Goal: Use online tool/utility: Utilize a website feature to perform a specific function

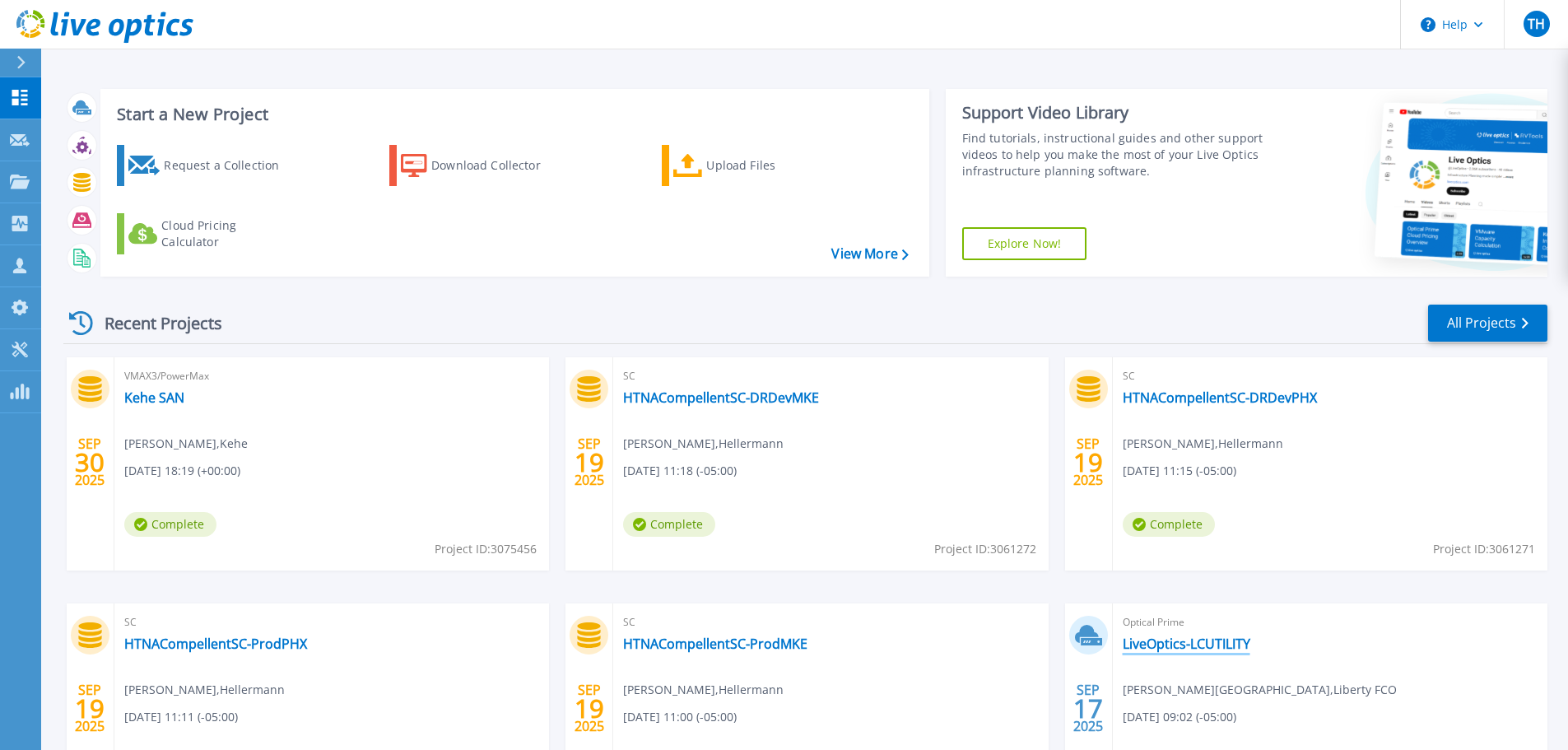
click at [1156, 648] on link "LiveOptics-LCUTILITY" at bounding box center [1186, 644] width 127 height 16
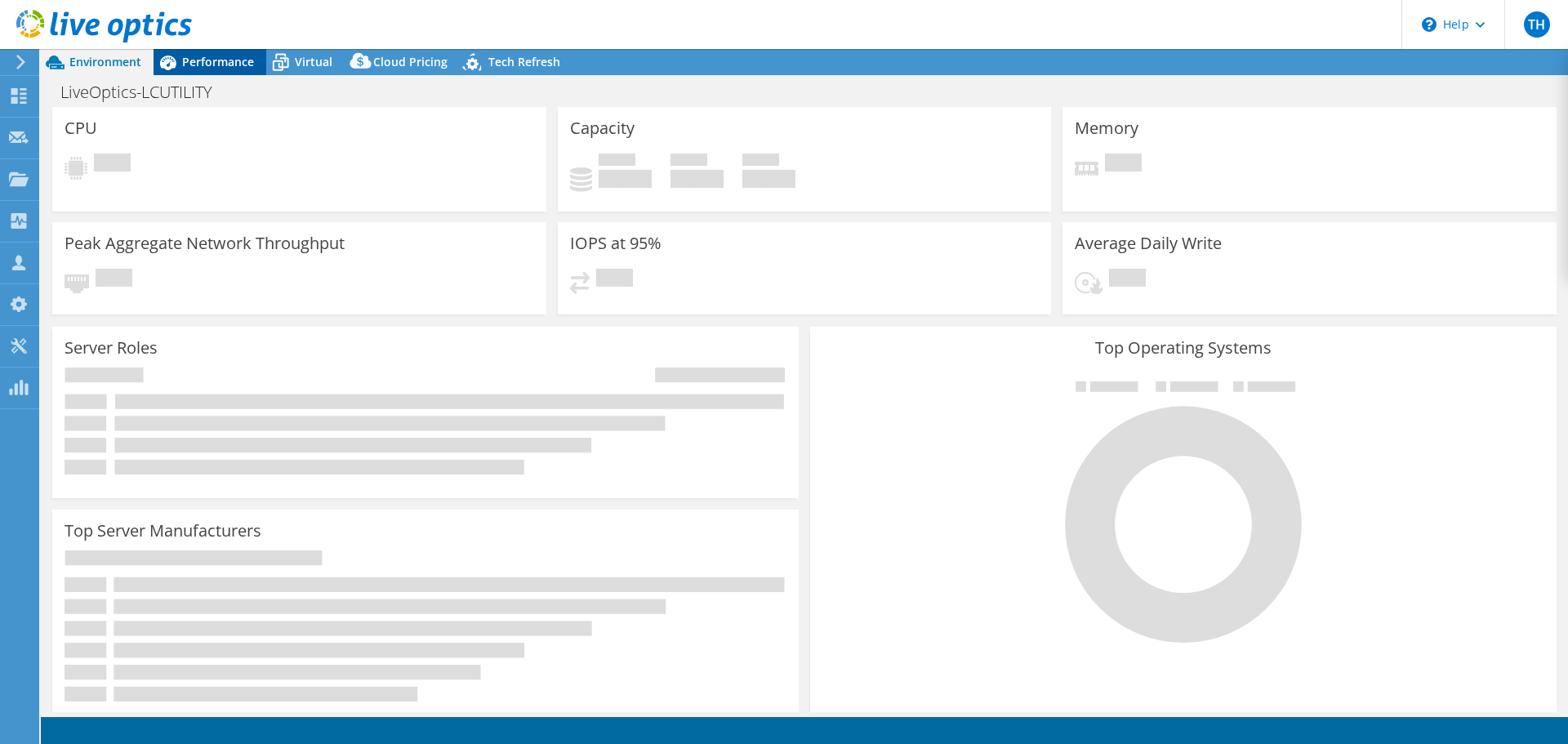
click at [223, 64] on span "Performance" at bounding box center [218, 62] width 72 height 15
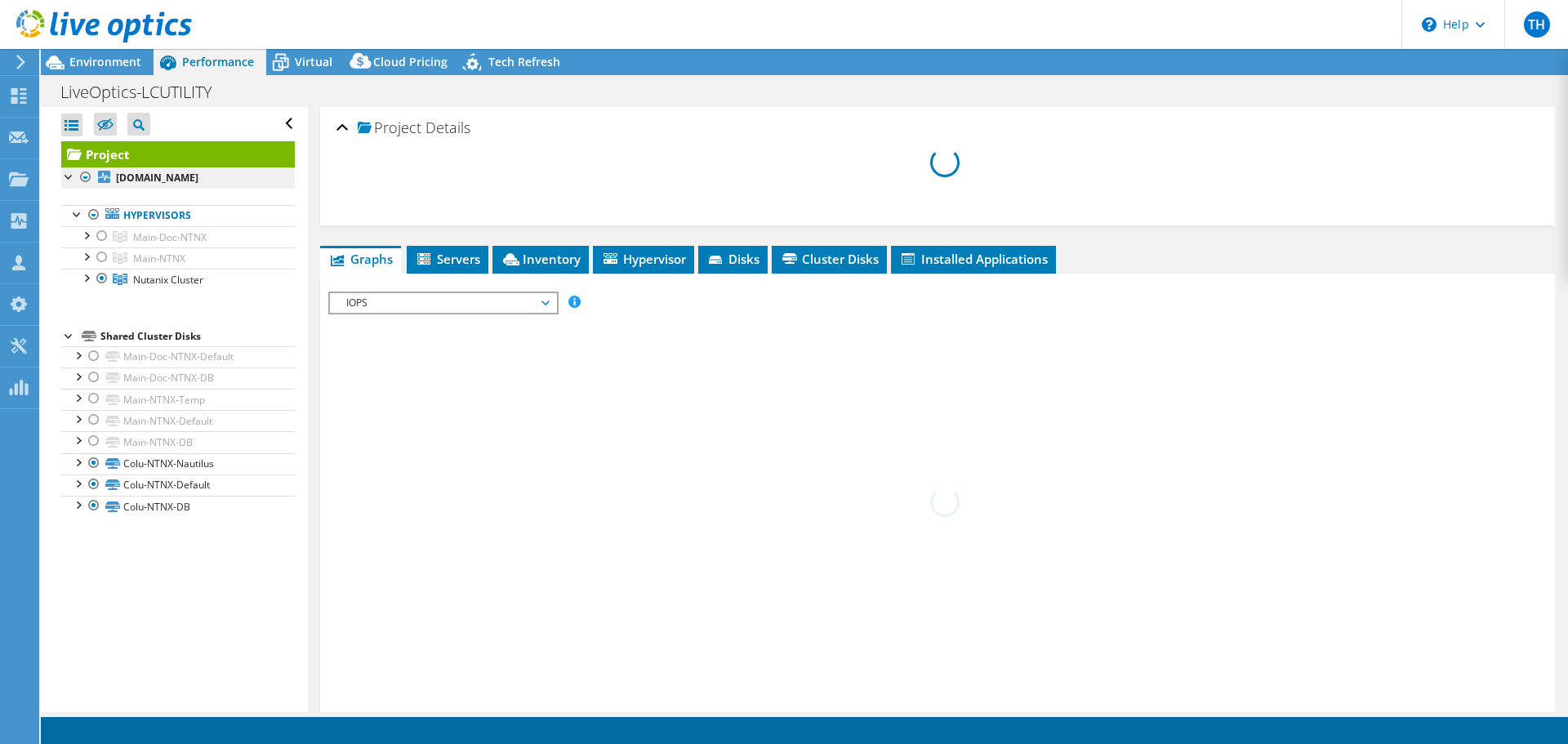
select select "USD"
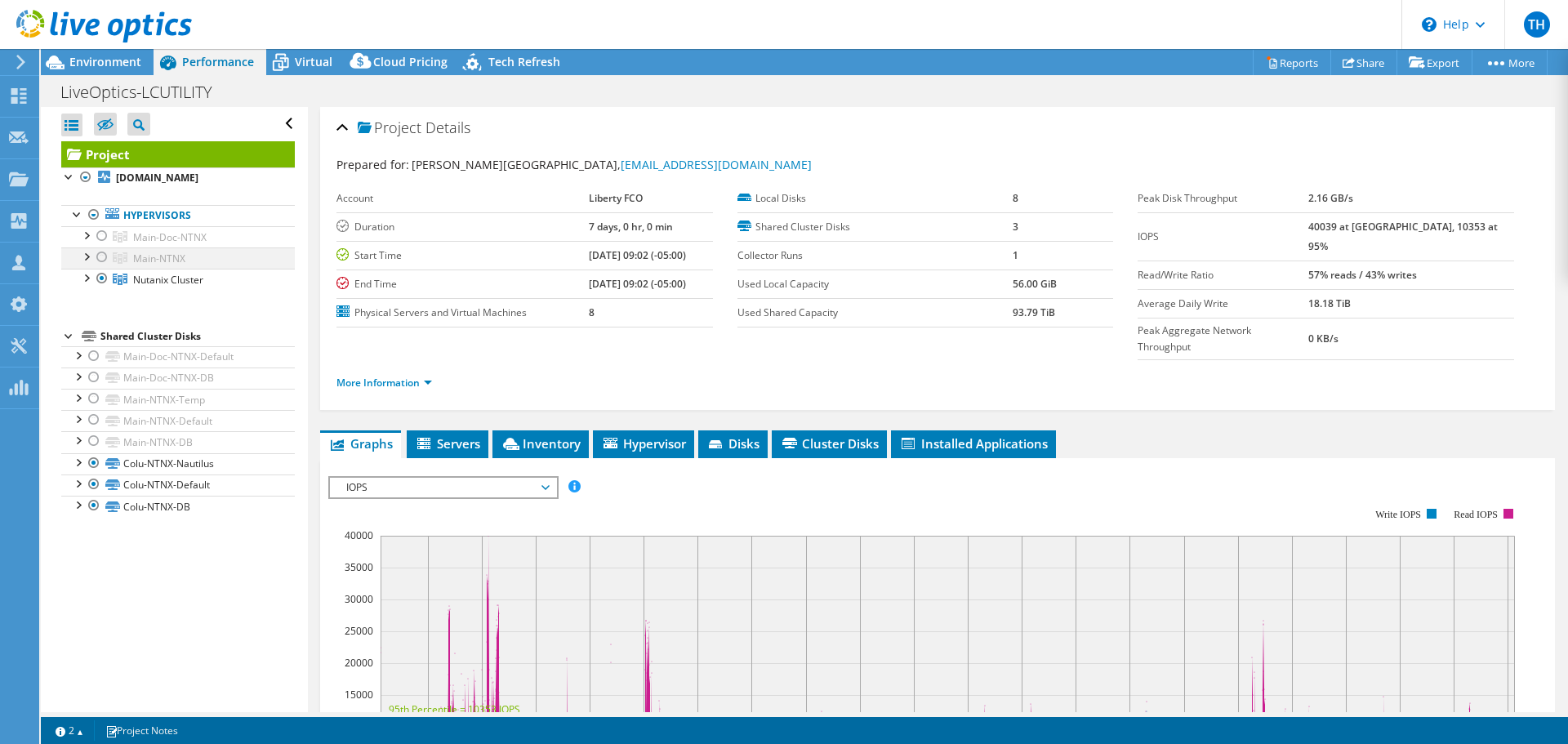
click at [101, 267] on div at bounding box center [102, 258] width 16 height 20
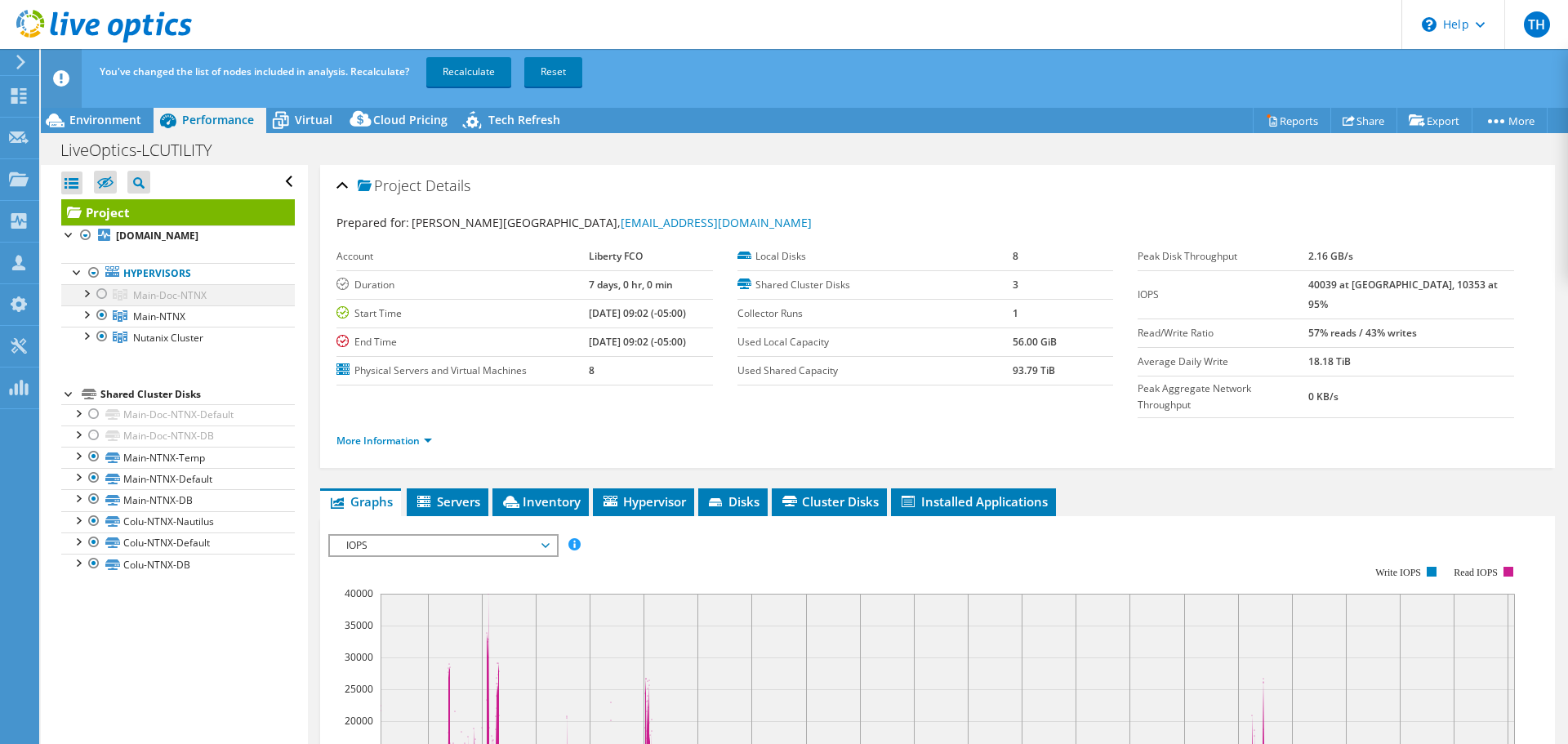
click at [104, 304] on div at bounding box center [102, 294] width 16 height 20
click at [114, 343] on icon at bounding box center [120, 337] width 14 height 11
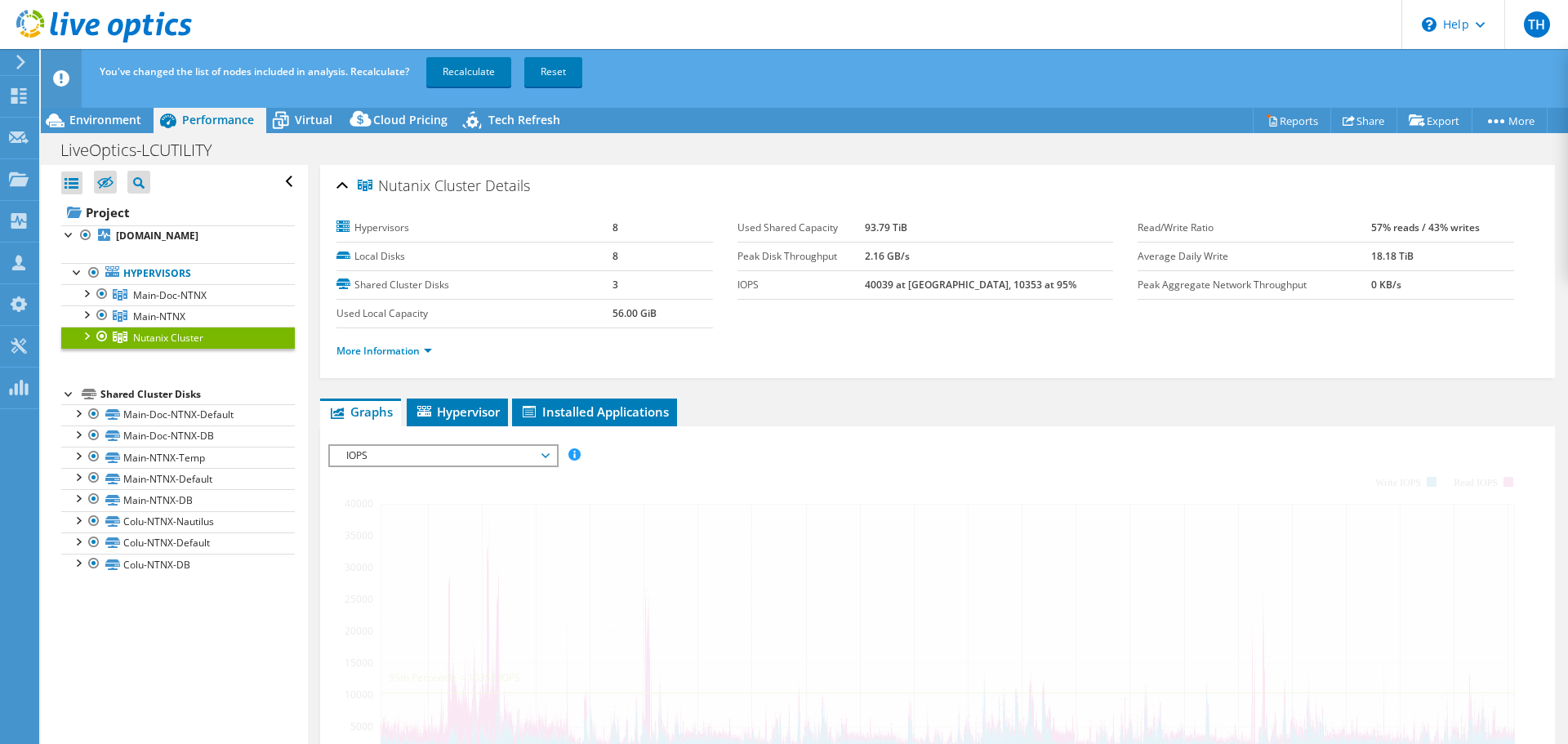
click at [102, 347] on div at bounding box center [102, 336] width 16 height 20
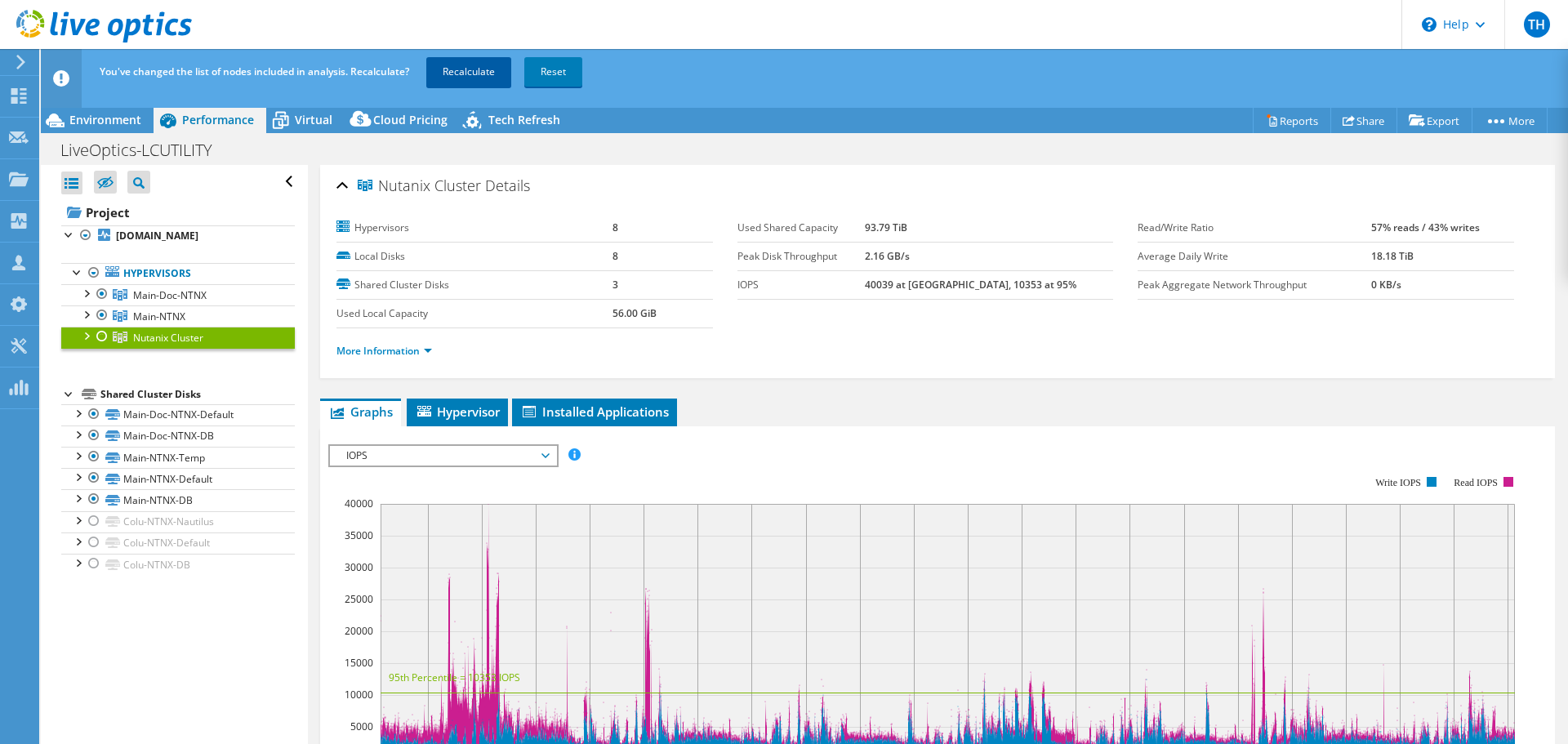
click at [484, 72] on link "Recalculate" at bounding box center [468, 71] width 85 height 29
